Goal: Use online tool/utility: Utilize a website feature to perform a specific function

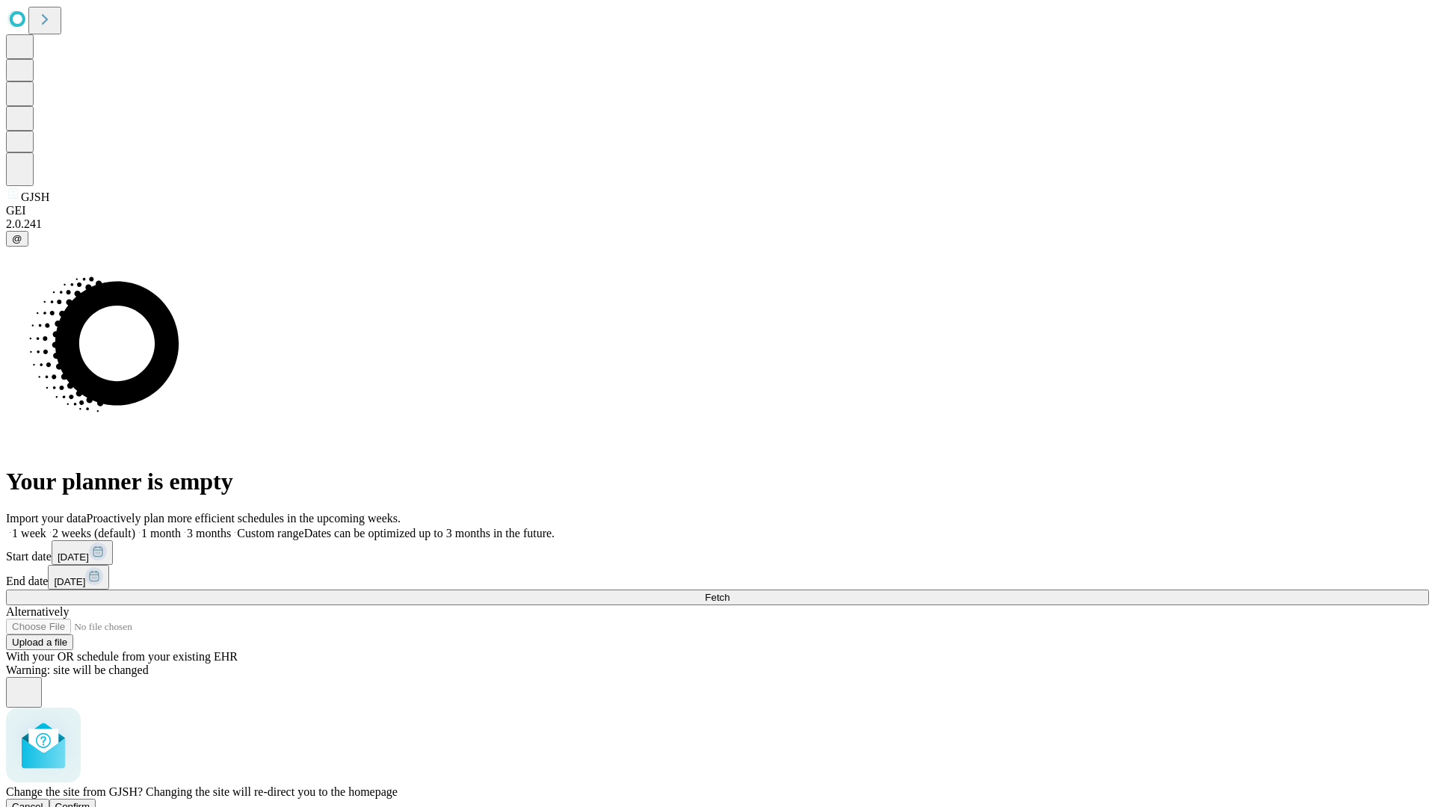
click at [90, 801] on span "Confirm" at bounding box center [72, 806] width 35 height 11
click at [46, 527] on label "1 week" at bounding box center [26, 533] width 40 height 13
click at [730, 592] on span "Fetch" at bounding box center [717, 597] width 25 height 11
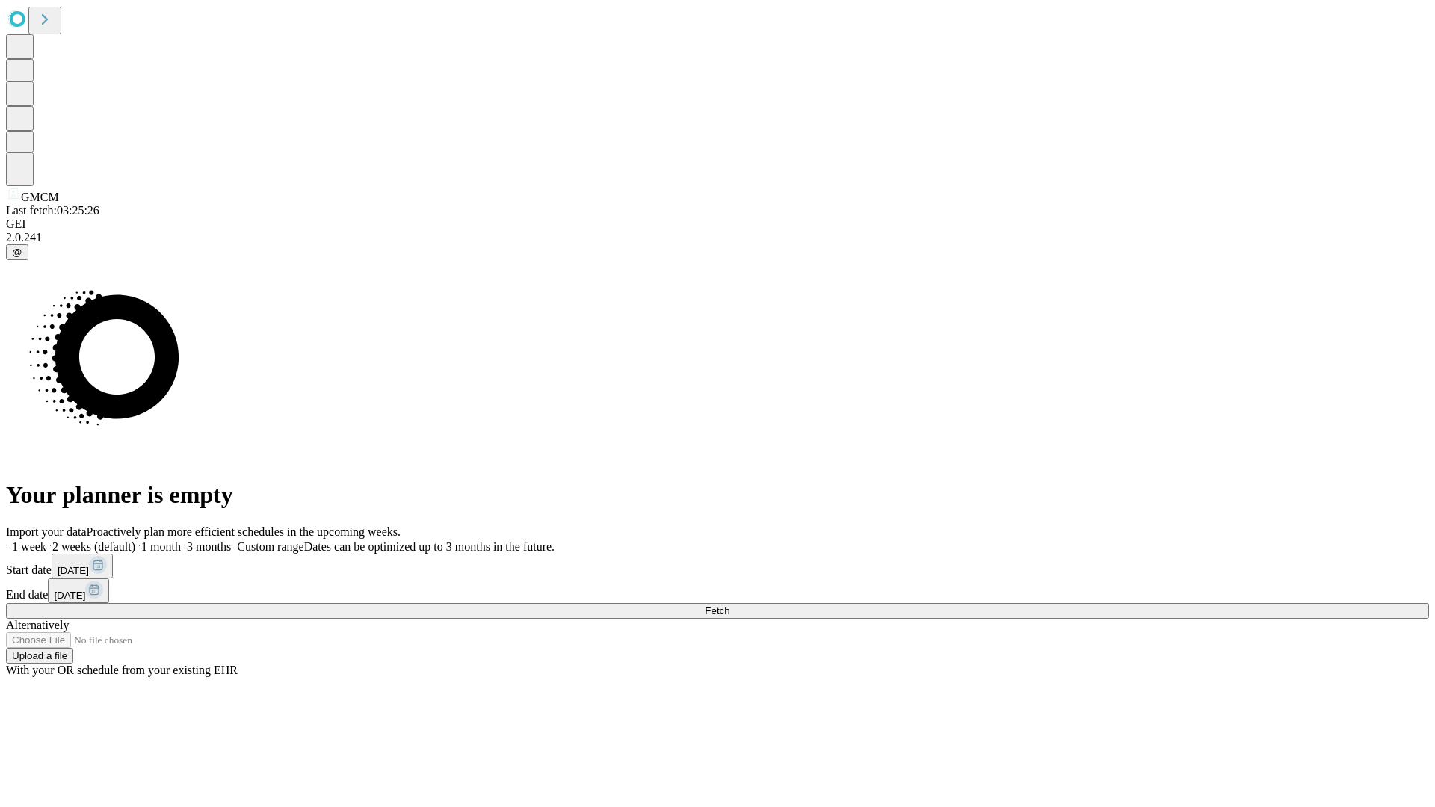
click at [46, 540] on label "1 week" at bounding box center [26, 546] width 40 height 13
click at [730, 605] on span "Fetch" at bounding box center [717, 610] width 25 height 11
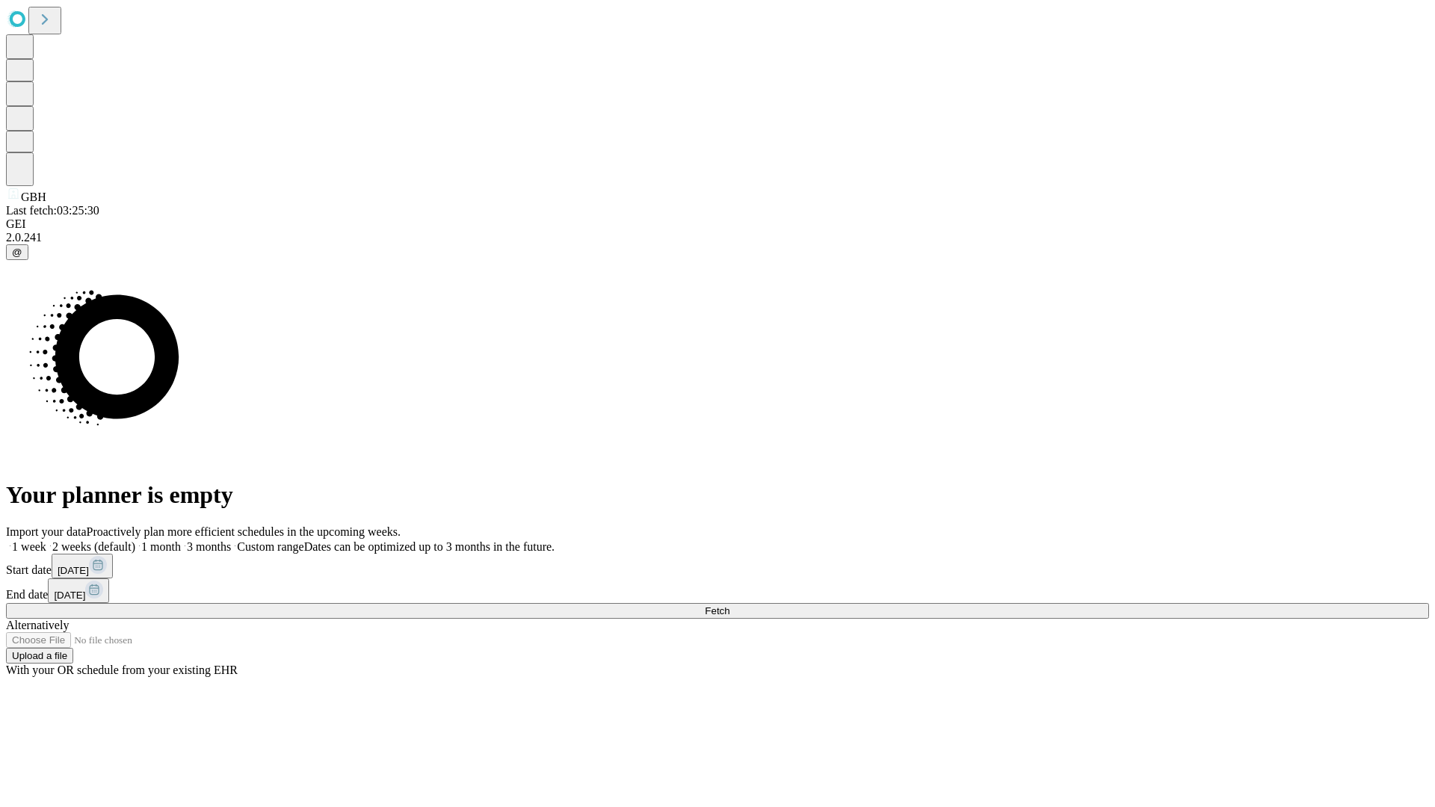
click at [46, 540] on label "1 week" at bounding box center [26, 546] width 40 height 13
click at [730, 605] on span "Fetch" at bounding box center [717, 610] width 25 height 11
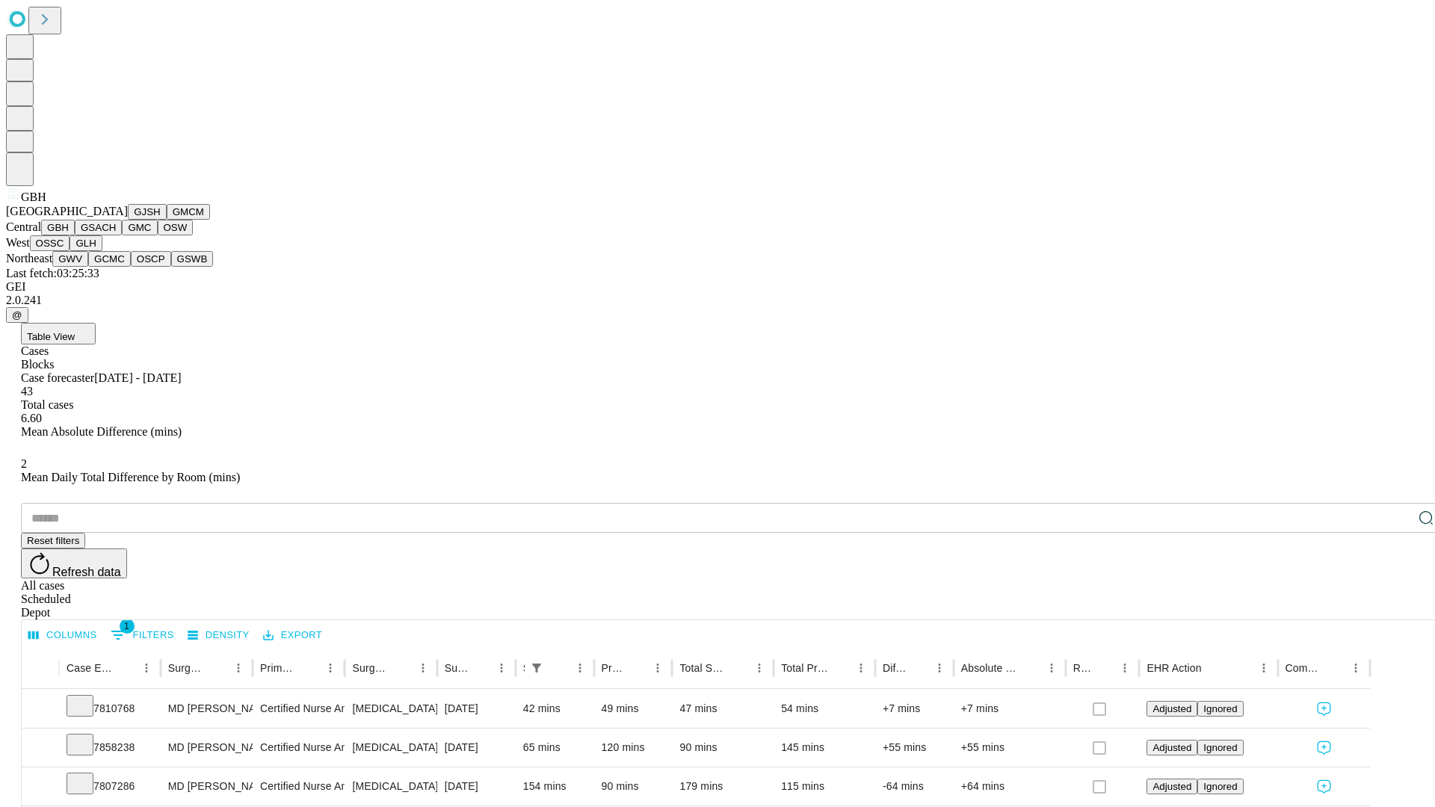
click at [116, 235] on button "GSACH" at bounding box center [98, 228] width 47 height 16
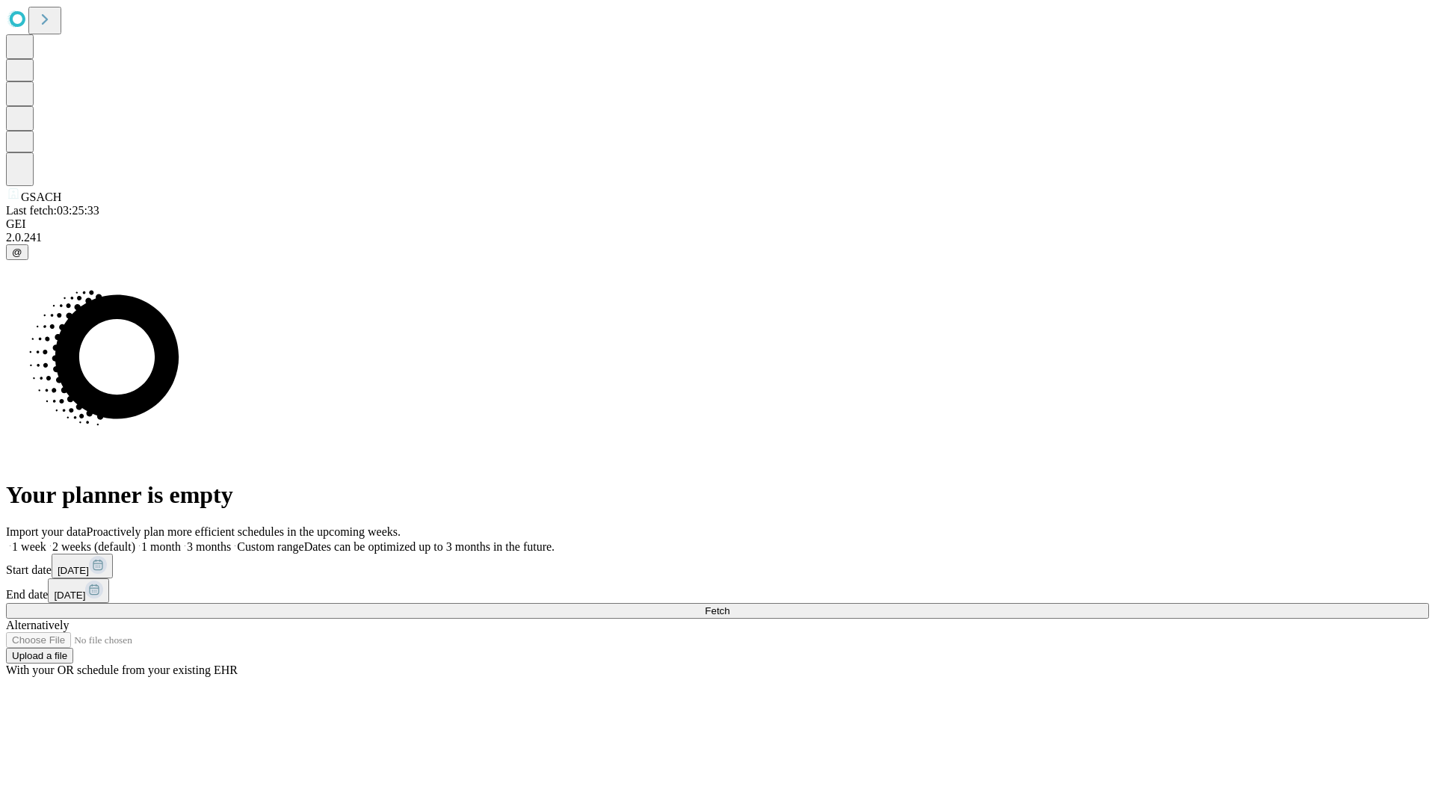
click at [730, 605] on span "Fetch" at bounding box center [717, 610] width 25 height 11
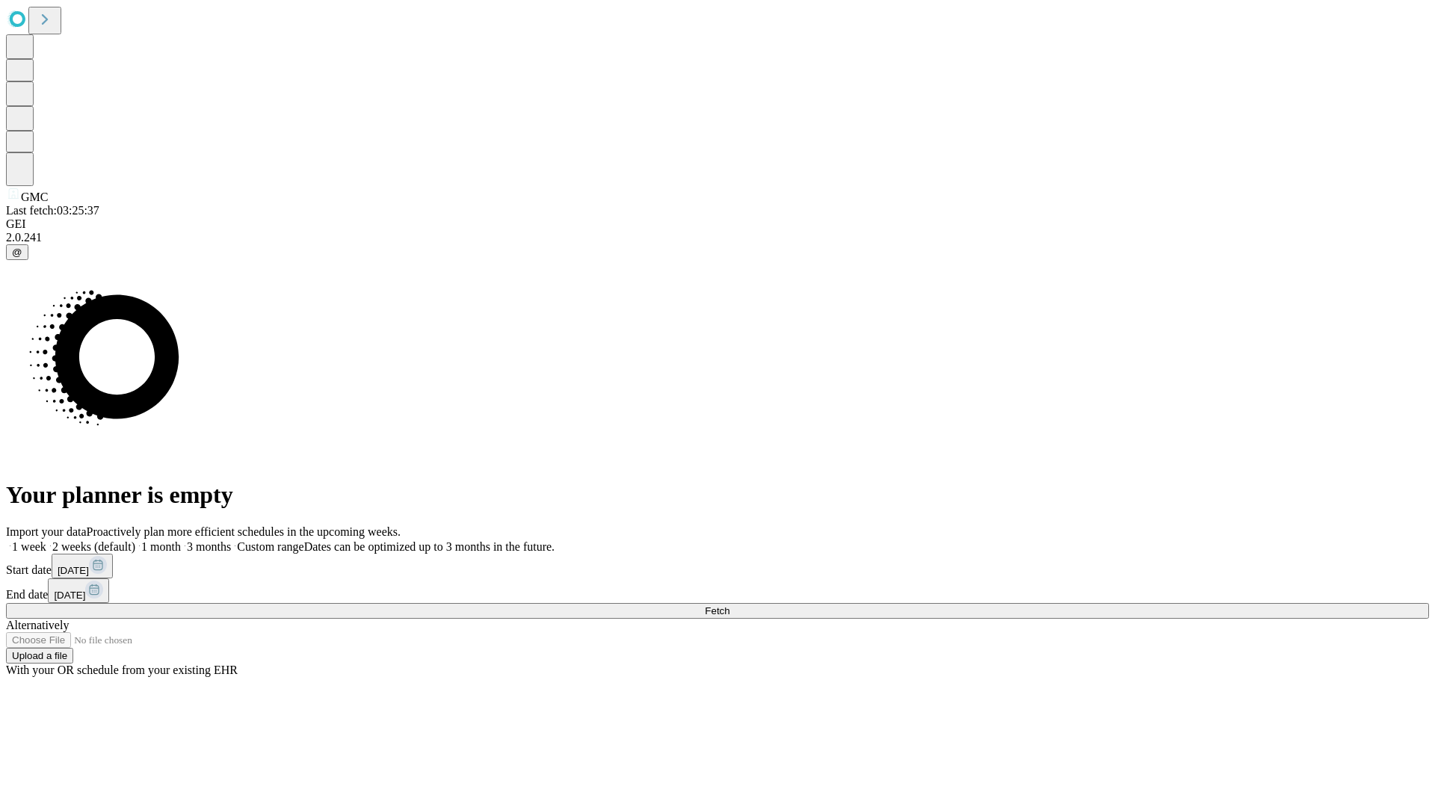
click at [46, 540] on label "1 week" at bounding box center [26, 546] width 40 height 13
click at [730, 605] on span "Fetch" at bounding box center [717, 610] width 25 height 11
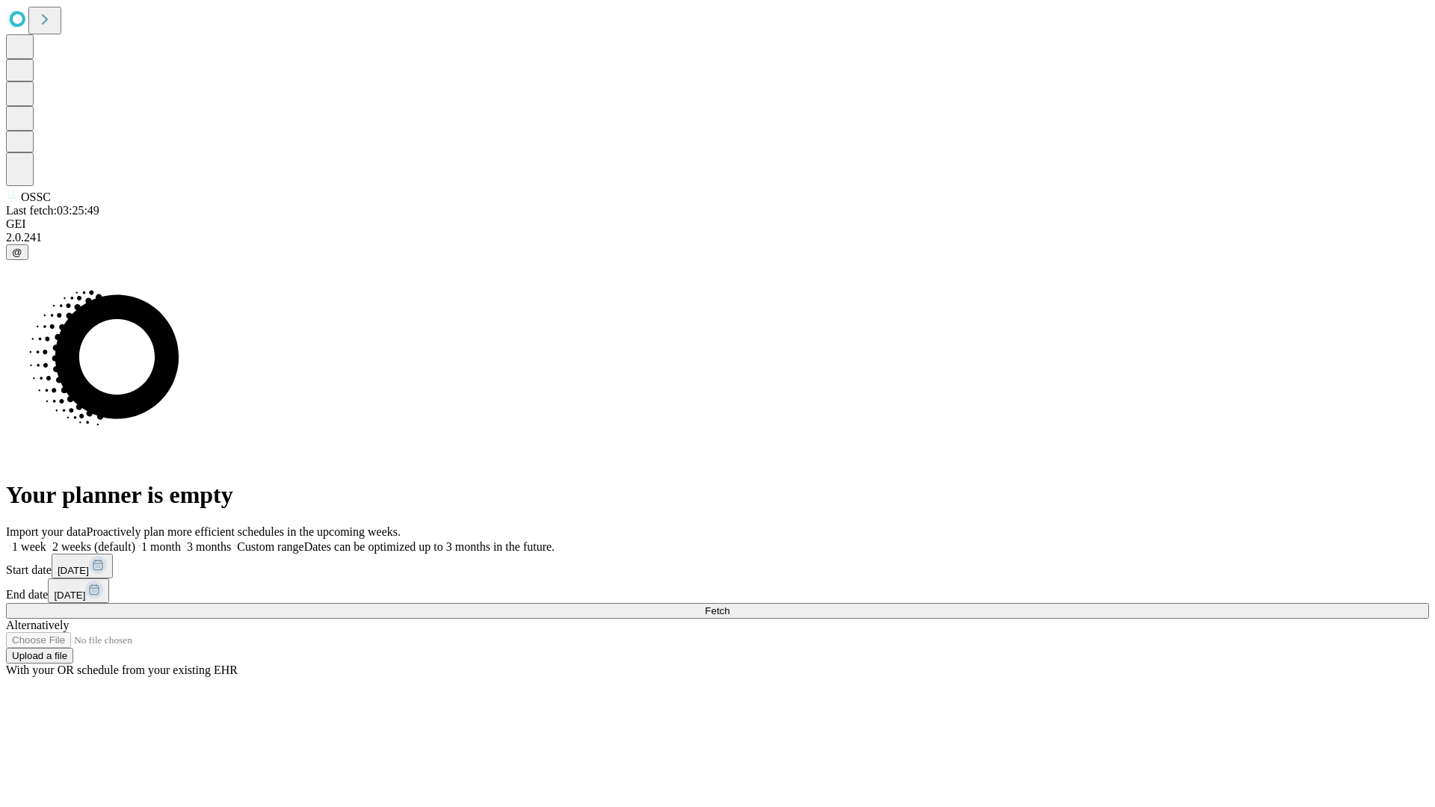
click at [46, 540] on label "1 week" at bounding box center [26, 546] width 40 height 13
click at [730, 605] on span "Fetch" at bounding box center [717, 610] width 25 height 11
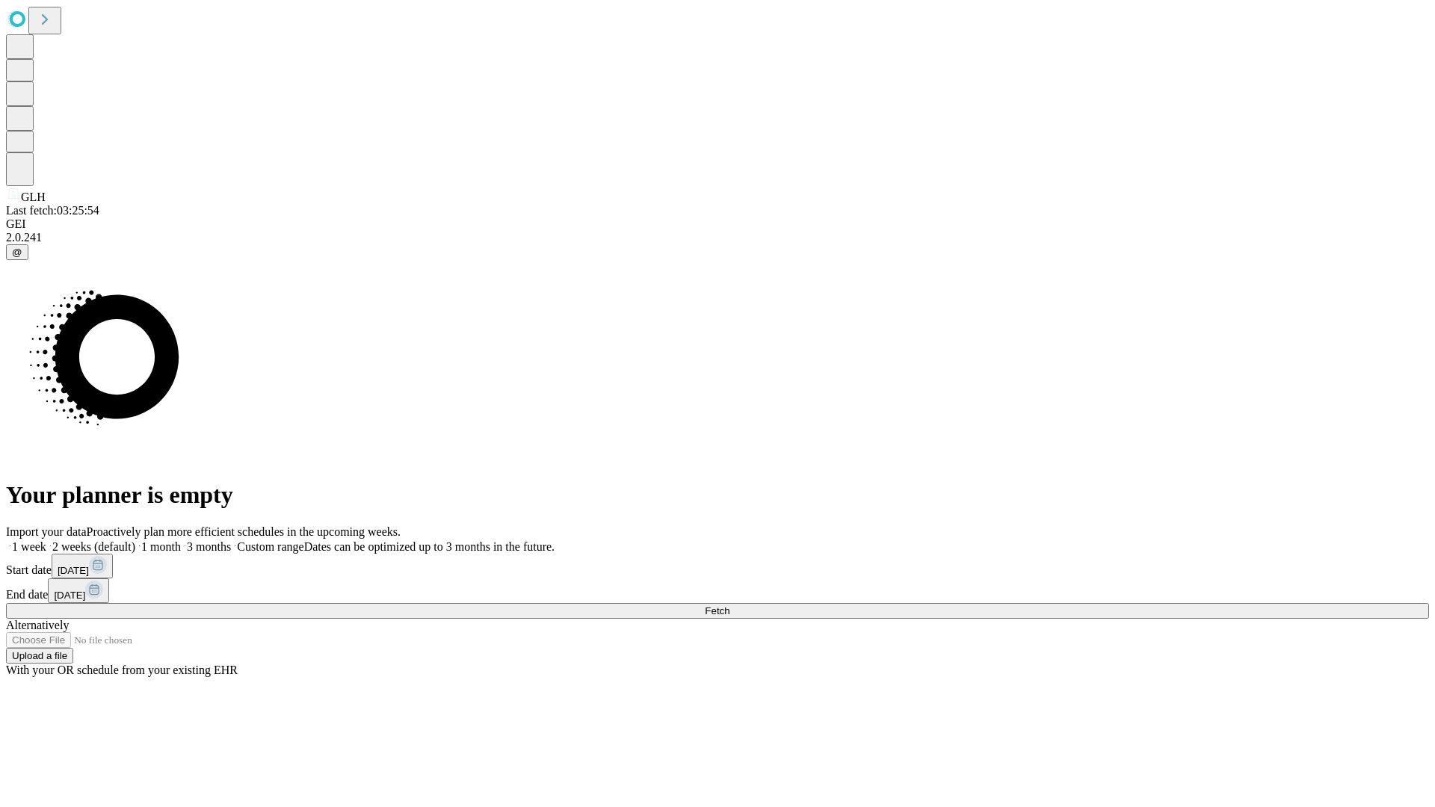
click at [46, 540] on label "1 week" at bounding box center [26, 546] width 40 height 13
click at [730, 605] on span "Fetch" at bounding box center [717, 610] width 25 height 11
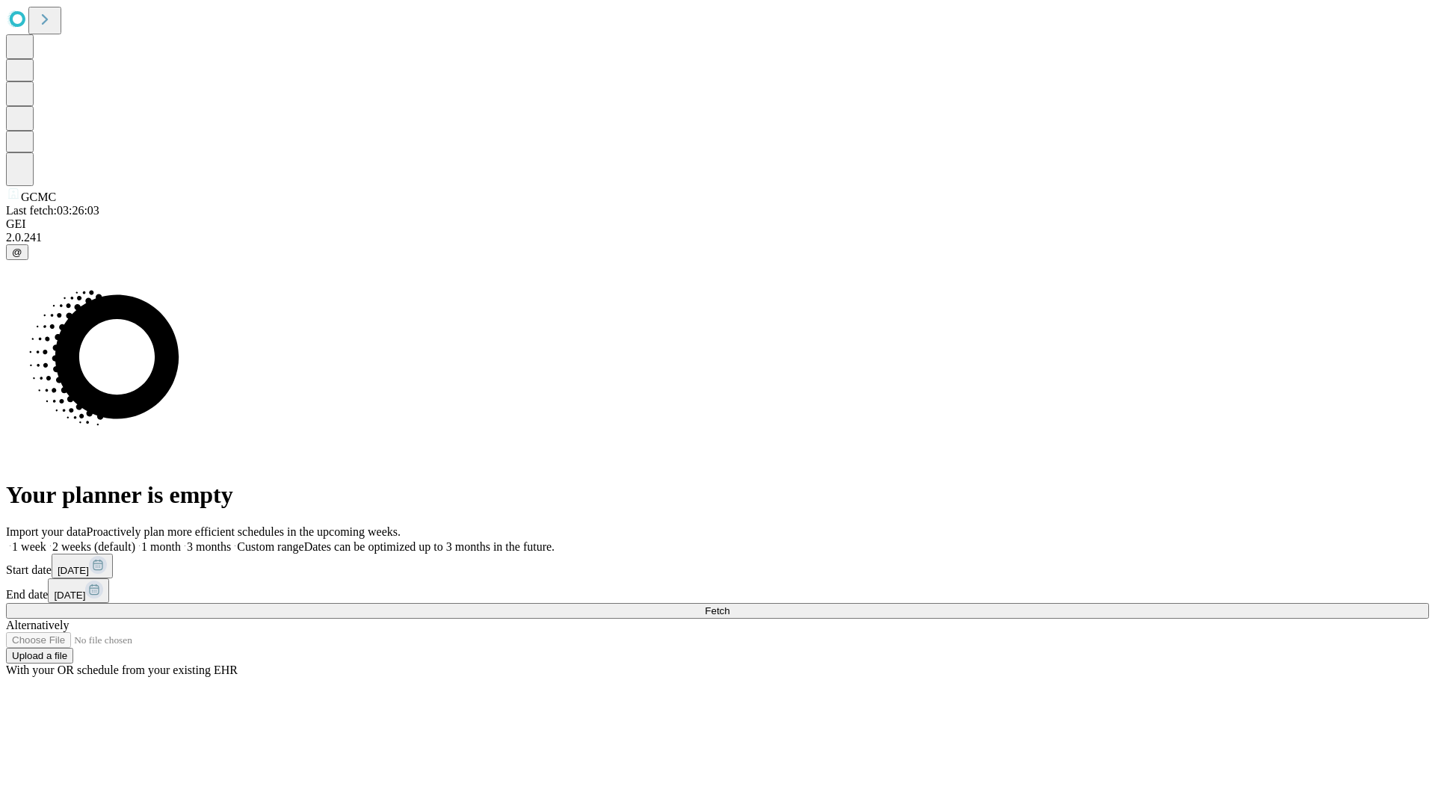
click at [46, 540] on label "1 week" at bounding box center [26, 546] width 40 height 13
click at [730, 605] on span "Fetch" at bounding box center [717, 610] width 25 height 11
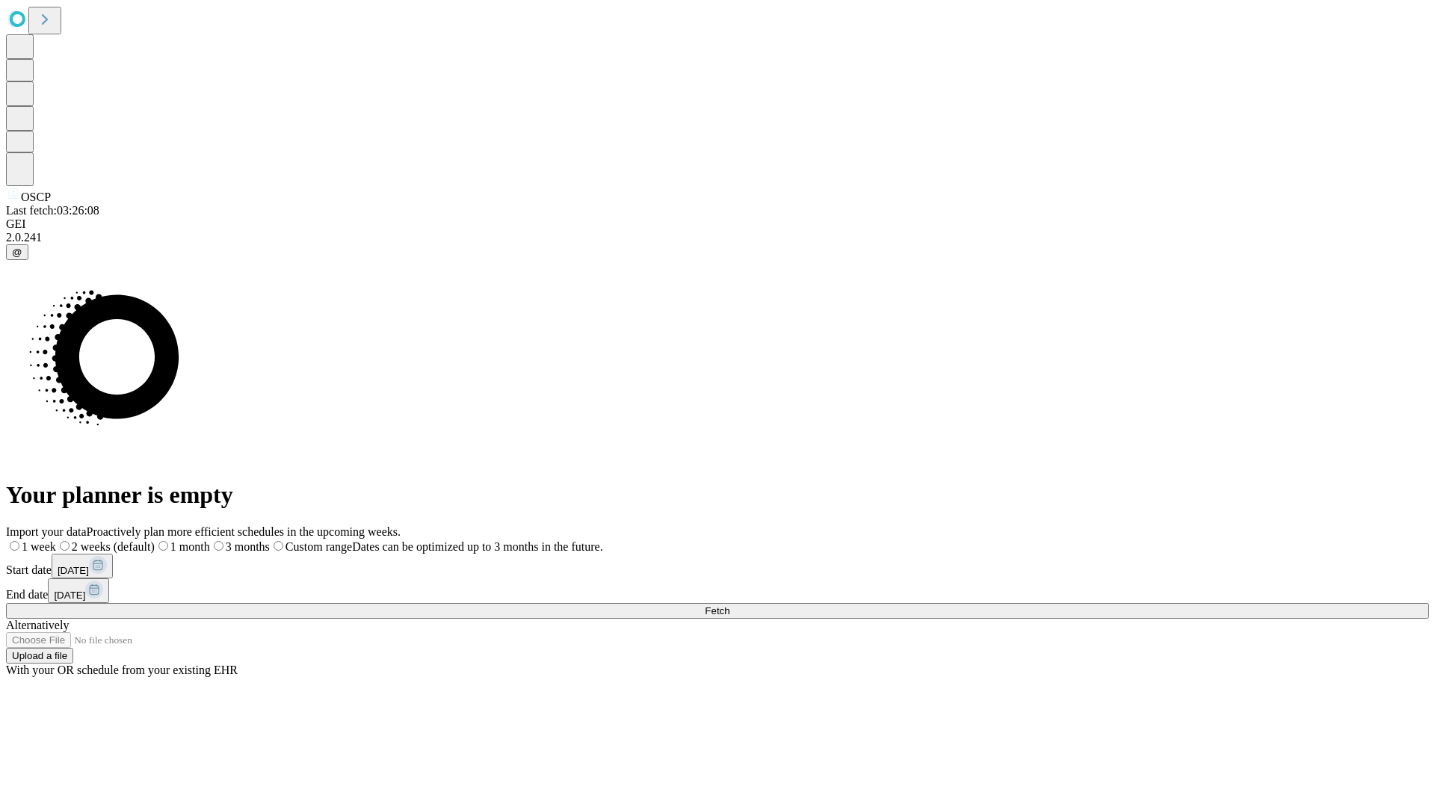
click at [56, 540] on label "1 week" at bounding box center [31, 546] width 50 height 13
click at [730, 605] on span "Fetch" at bounding box center [717, 610] width 25 height 11
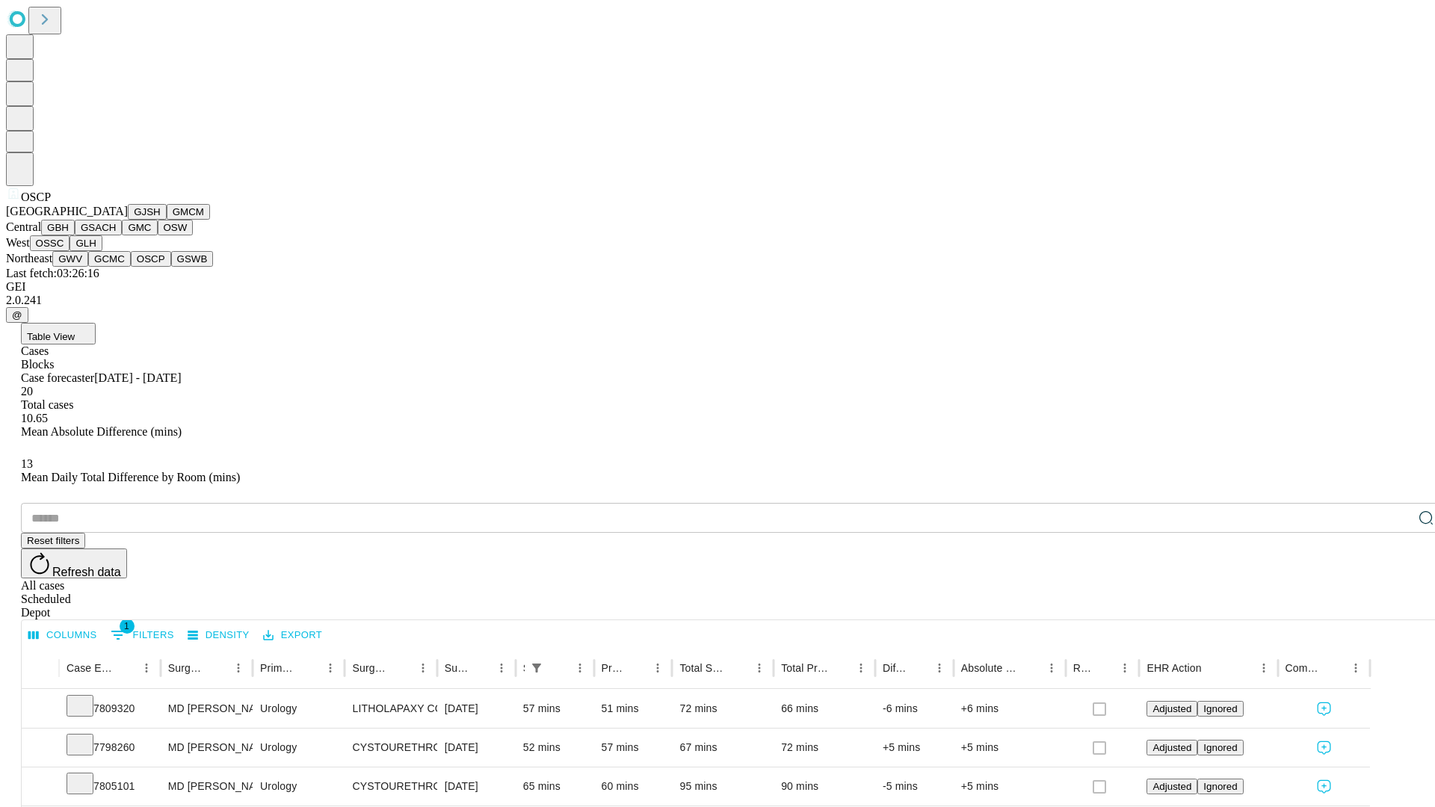
click at [171, 267] on button "GSWB" at bounding box center [192, 259] width 43 height 16
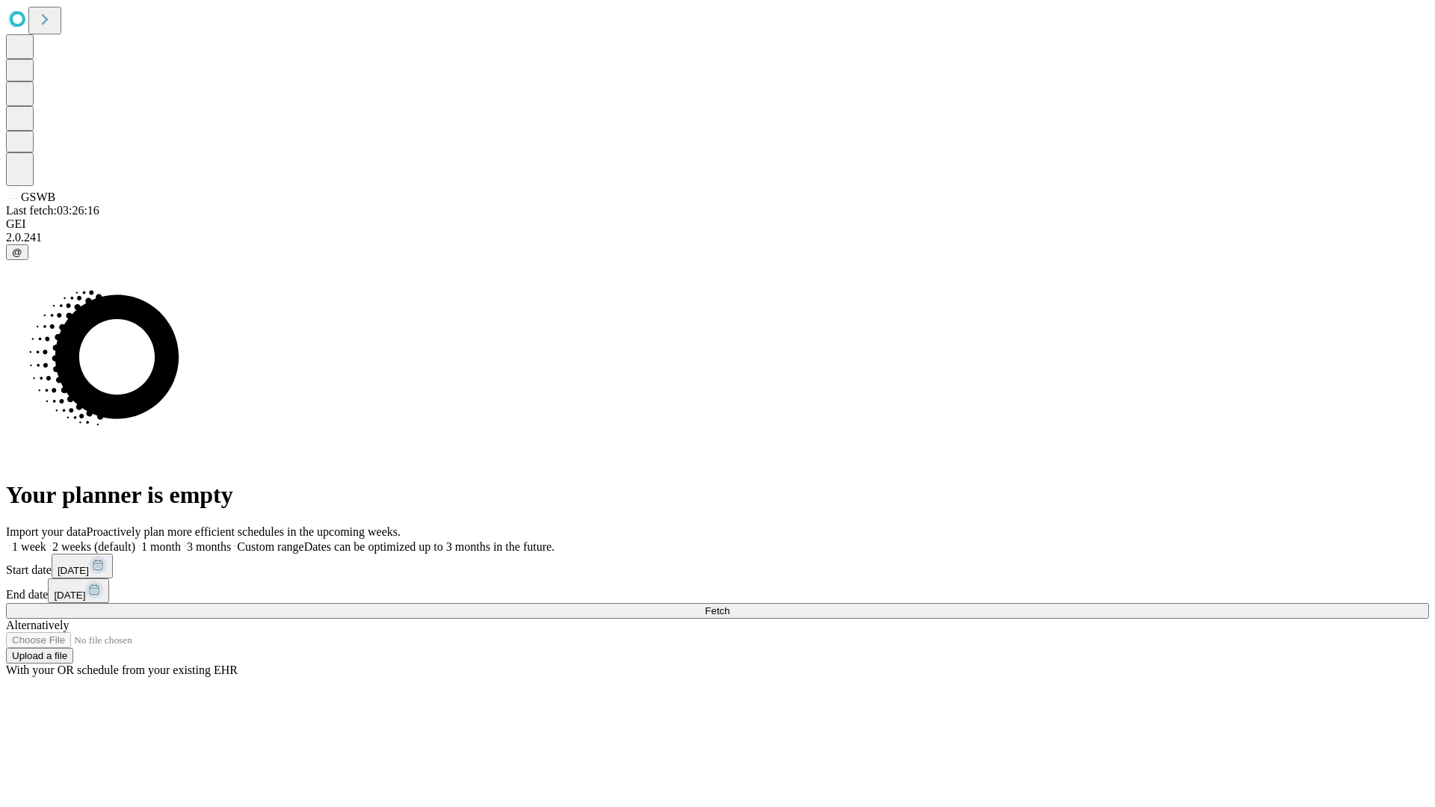
click at [46, 540] on label "1 week" at bounding box center [26, 546] width 40 height 13
click at [730, 605] on span "Fetch" at bounding box center [717, 610] width 25 height 11
